Goal: Information Seeking & Learning: Learn about a topic

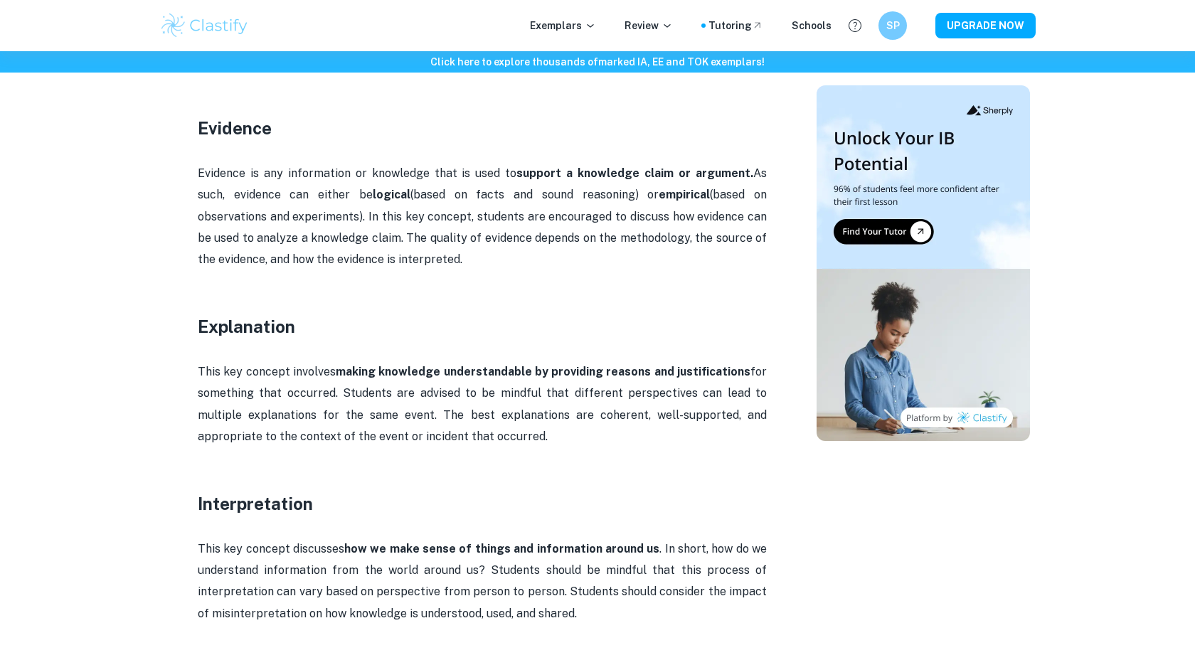
scroll to position [1259, 0]
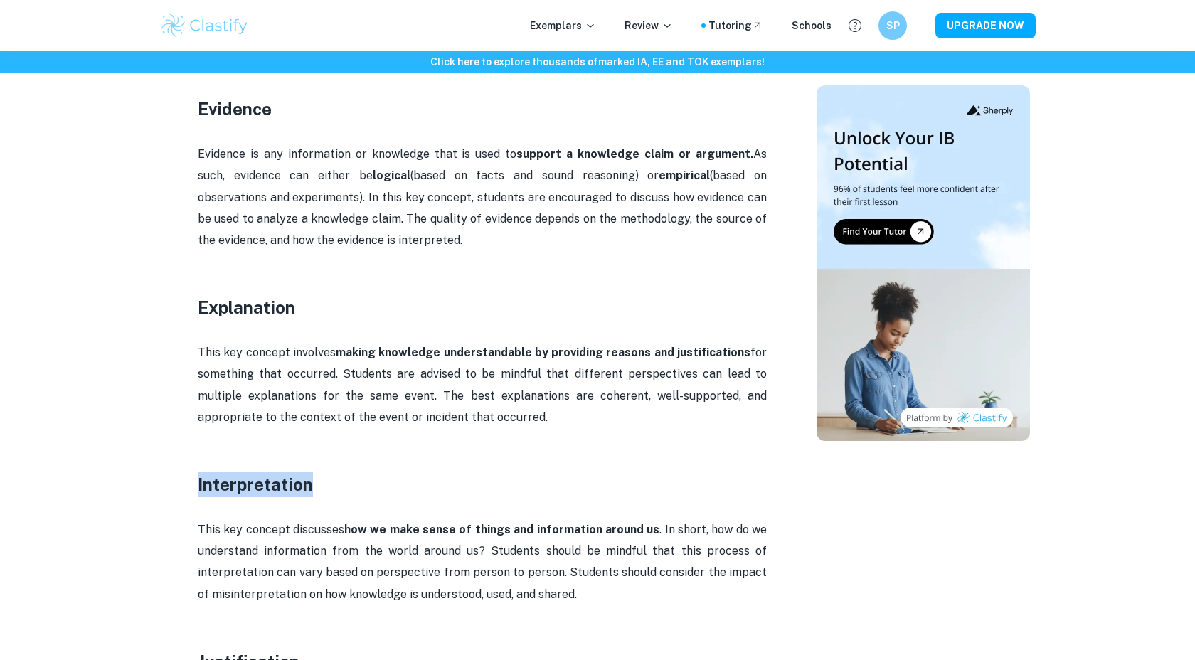
drag, startPoint x: 315, startPoint y: 461, endPoint x: 178, endPoint y: 462, distance: 137.2
click at [178, 462] on div "TOK Key Concepts By Roxanne • February 7, 2025 Get feedback on your TOK Essay M…" at bounding box center [482, 587] width 634 height 3441
copy h3 "Interpretation"
click at [596, 273] on p at bounding box center [482, 283] width 569 height 21
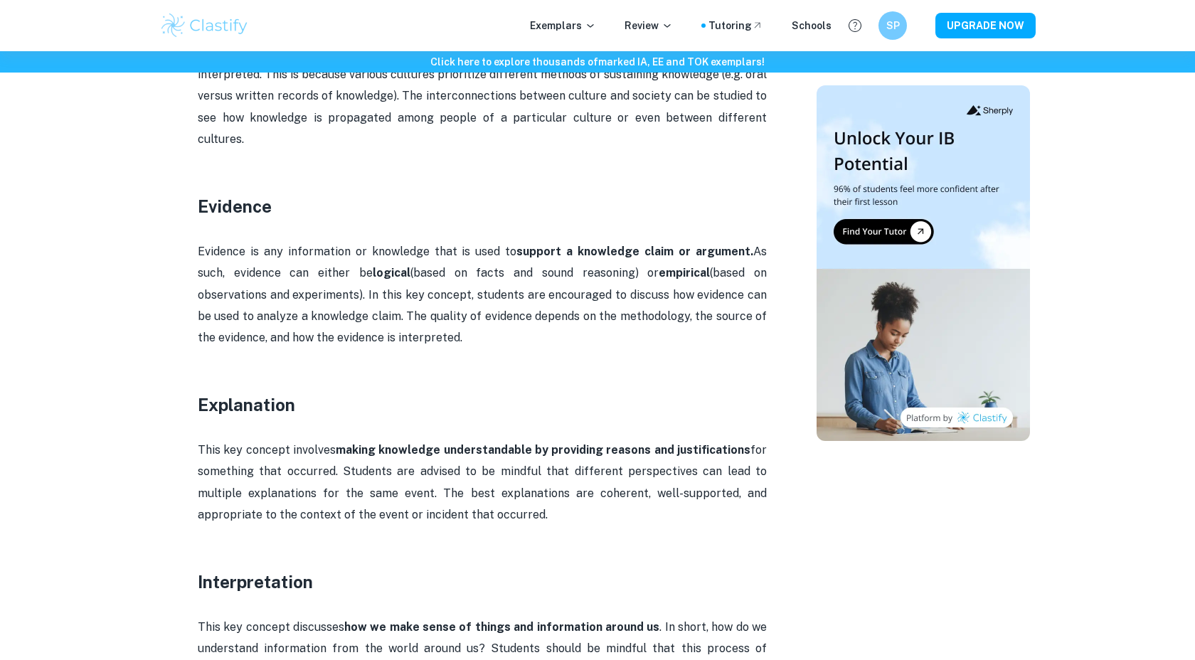
scroll to position [1170, 0]
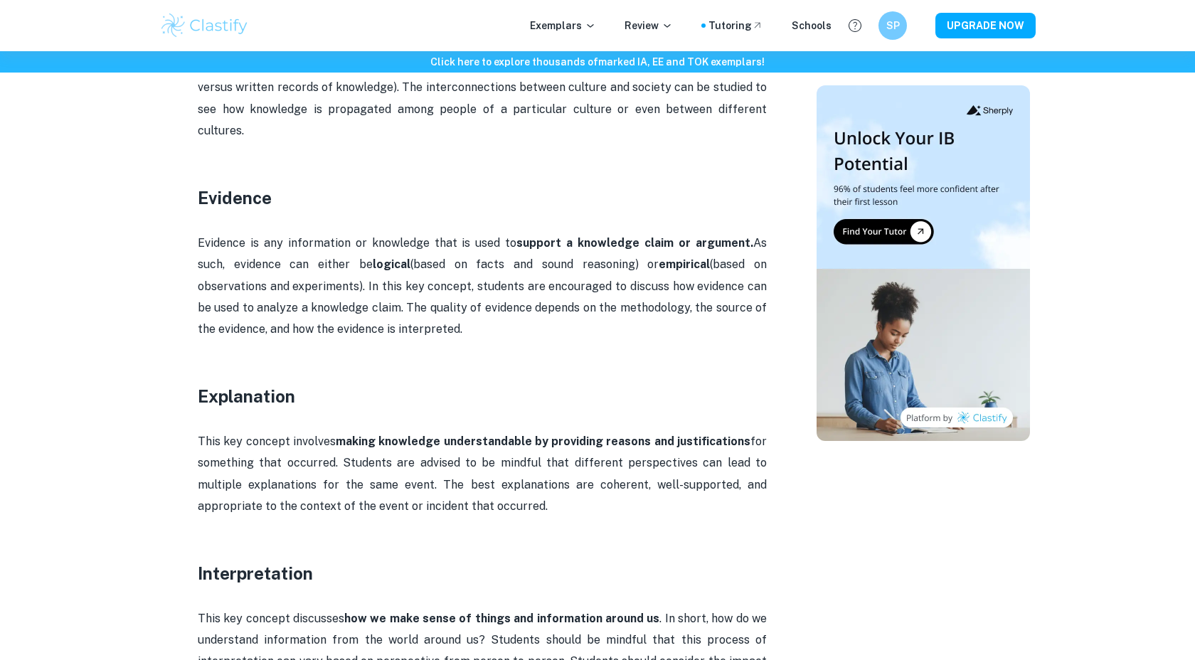
click at [395, 287] on p "Evidence is any information or knowledge that is used to support a knowledge cl…" at bounding box center [482, 287] width 569 height 108
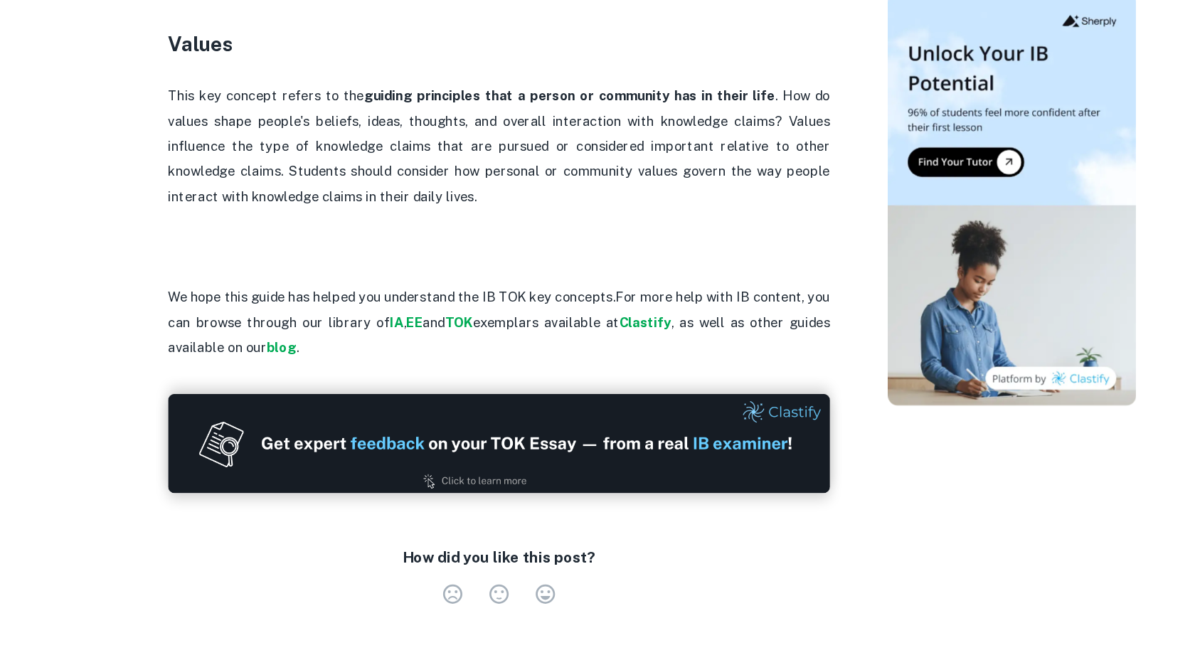
scroll to position [3072, 0]
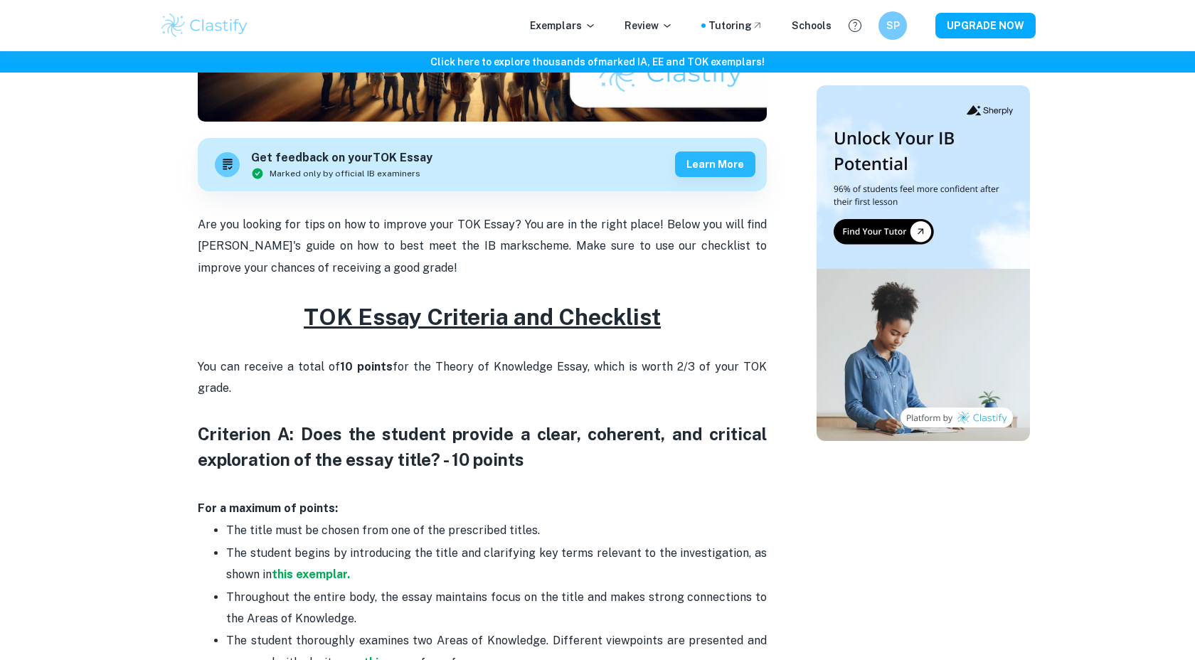
scroll to position [365, 0]
